Goal: Transaction & Acquisition: Purchase product/service

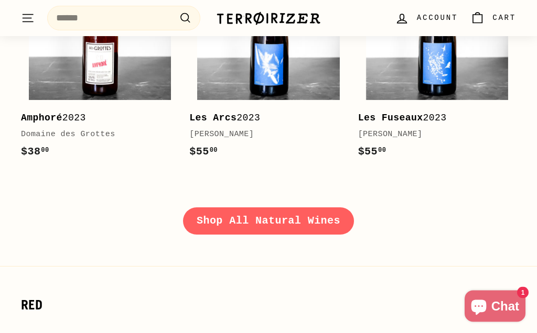
scroll to position [1228, 0]
click at [218, 223] on link "Shop All Natural Wines" at bounding box center [268, 221] width 171 height 27
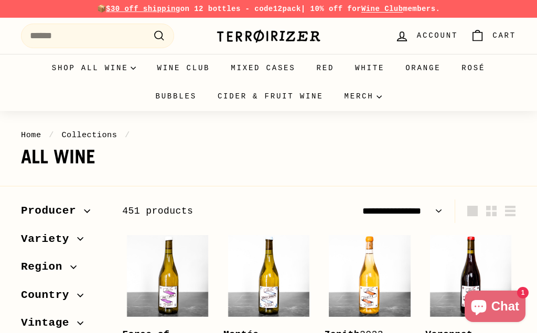
select select "**********"
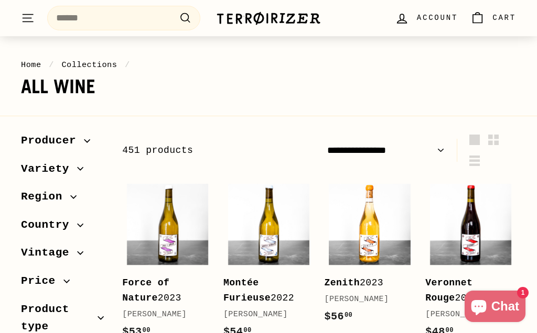
scroll to position [70, 0]
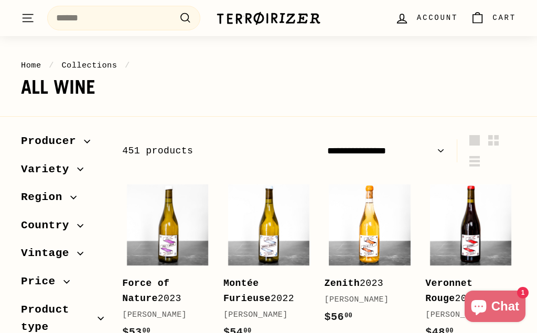
click at [94, 312] on span "Product type" at bounding box center [59, 318] width 77 height 35
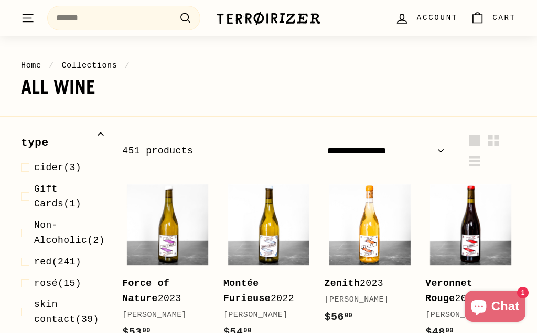
scroll to position [184, 0]
click at [71, 236] on span "Non-Alcoholic" at bounding box center [60, 234] width 53 height 26
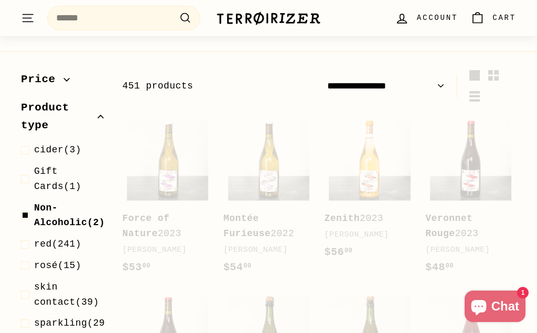
scroll to position [158, 0]
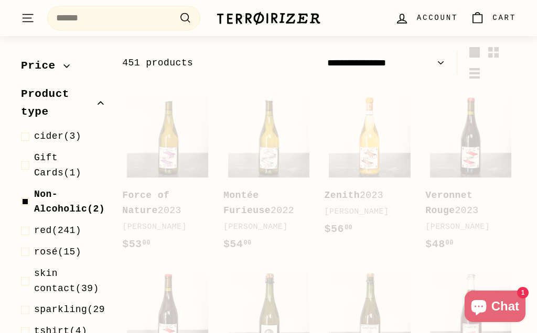
select select "**********"
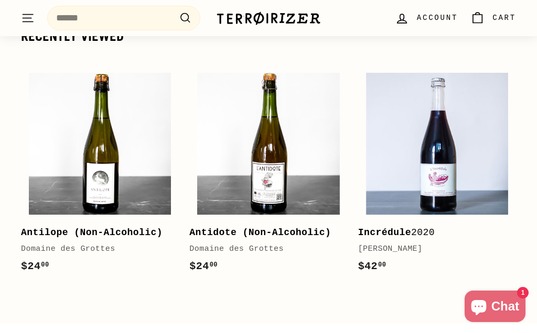
scroll to position [502, 0]
click at [253, 215] on img at bounding box center [268, 144] width 142 height 142
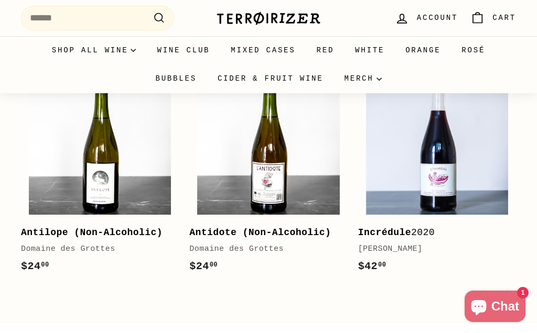
scroll to position [549, 0]
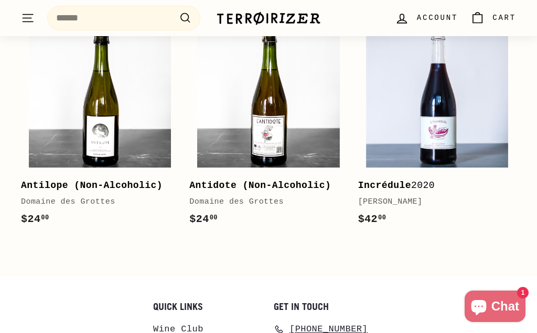
click at [134, 209] on div "Antilope (Non-Alcoholic) Domaine des Grottes" at bounding box center [94, 193] width 147 height 30
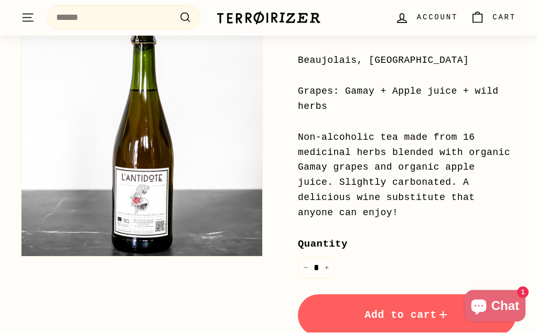
scroll to position [248, 0]
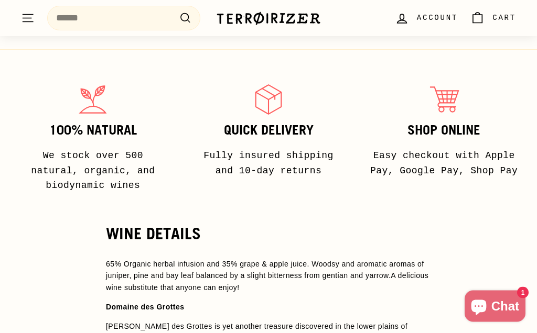
scroll to position [889, 0]
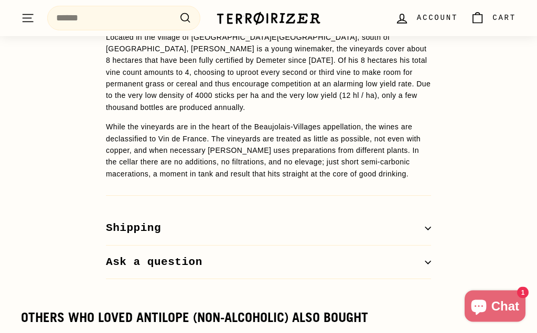
click at [427, 212] on button "Shipping" at bounding box center [268, 229] width 325 height 34
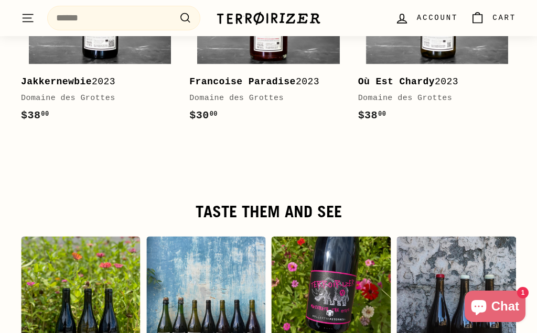
scroll to position [1884, 0]
